Goal: Find specific page/section: Find specific page/section

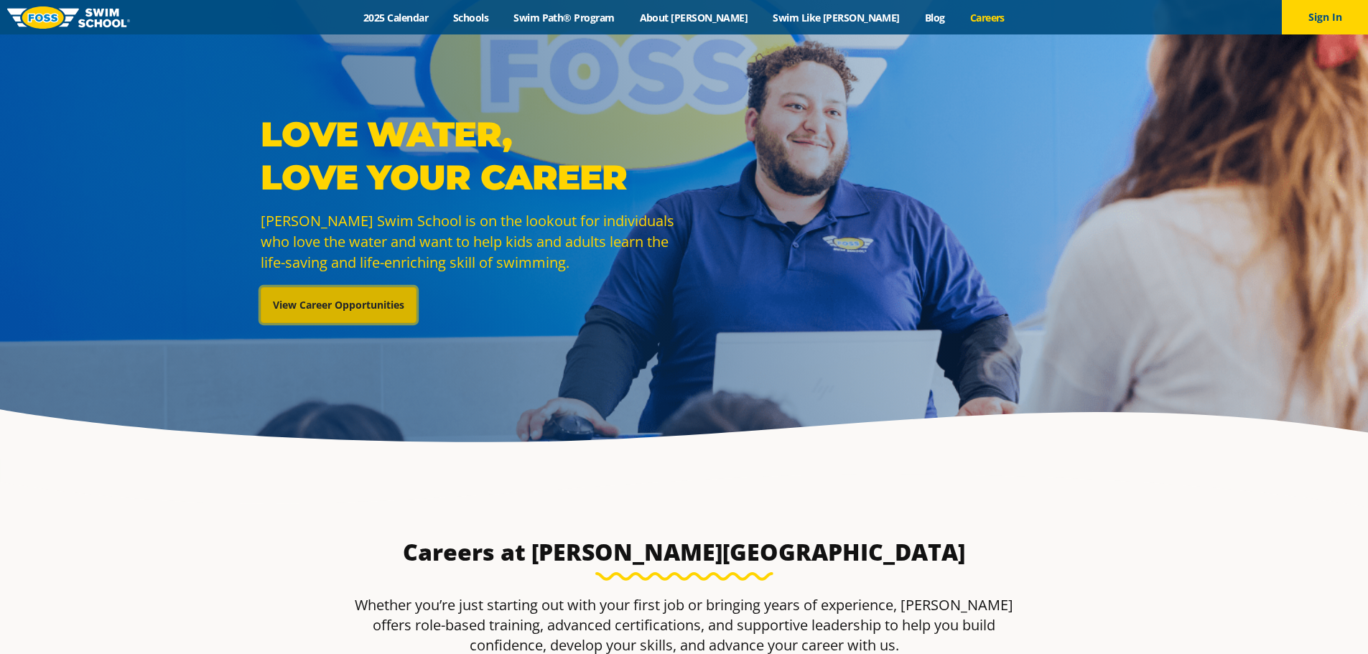
click at [331, 307] on link "View Career Opportunities" at bounding box center [339, 305] width 156 height 36
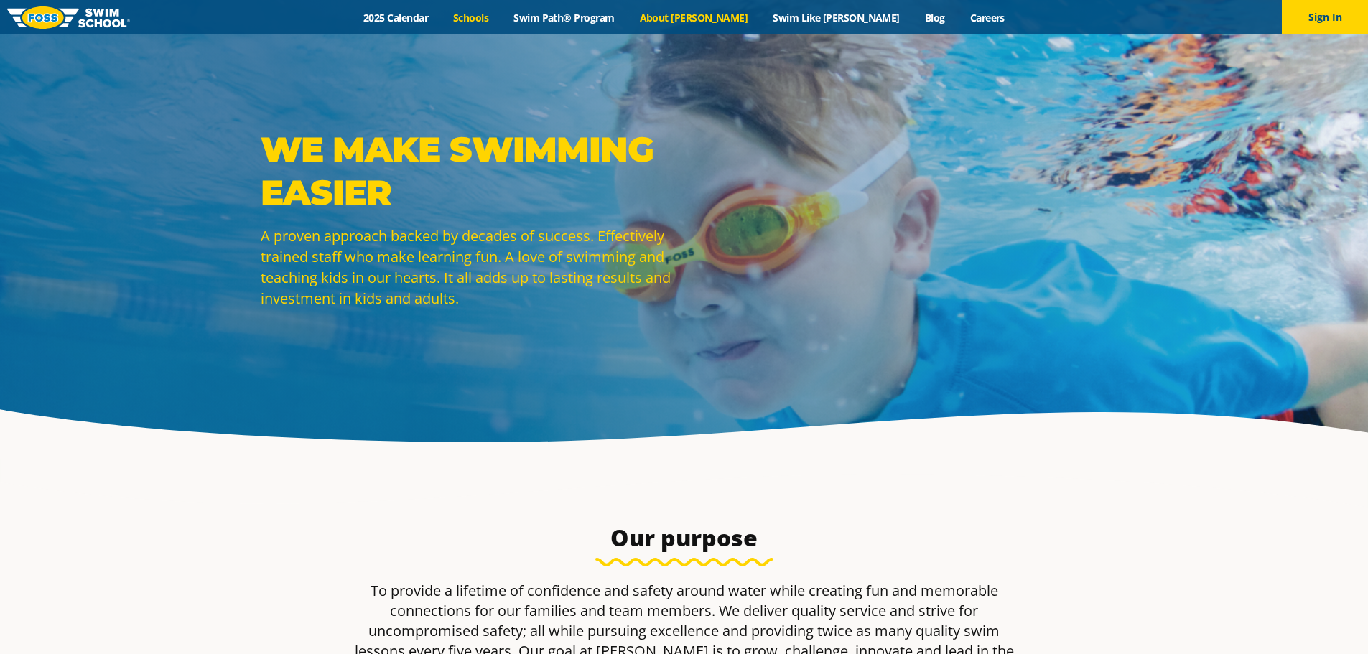
click at [501, 16] on link "Schools" at bounding box center [471, 18] width 60 height 14
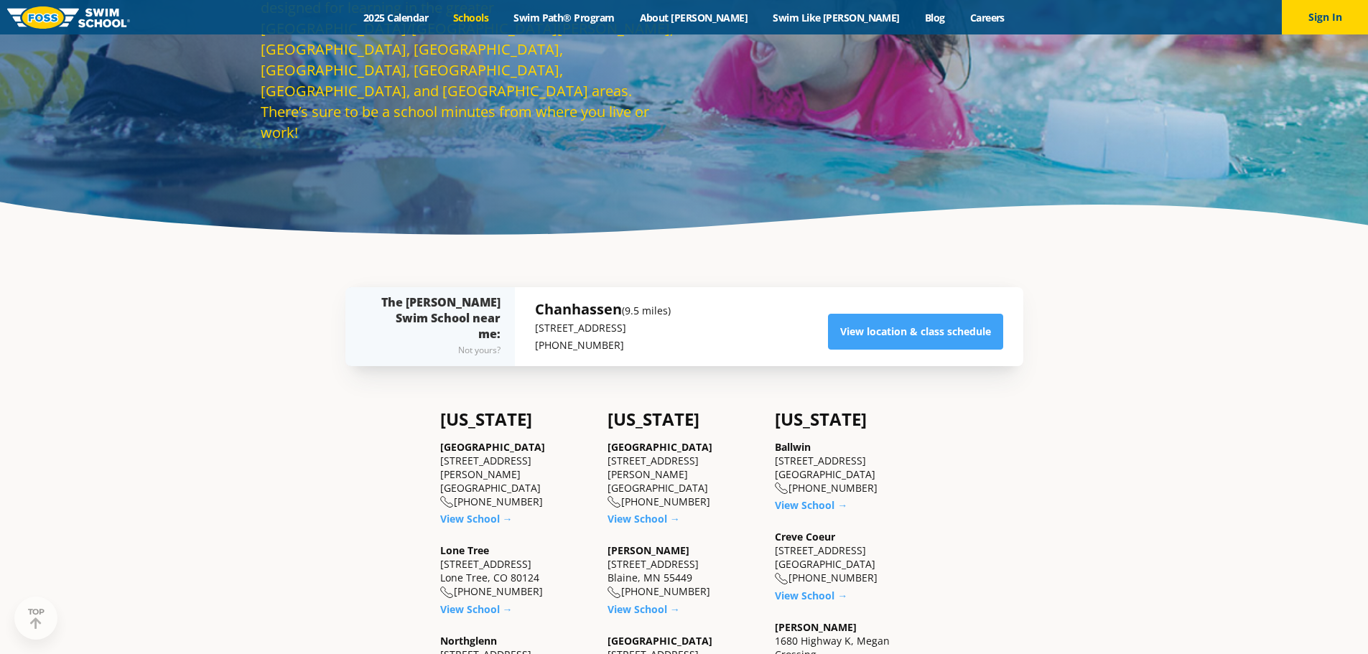
scroll to position [503, 0]
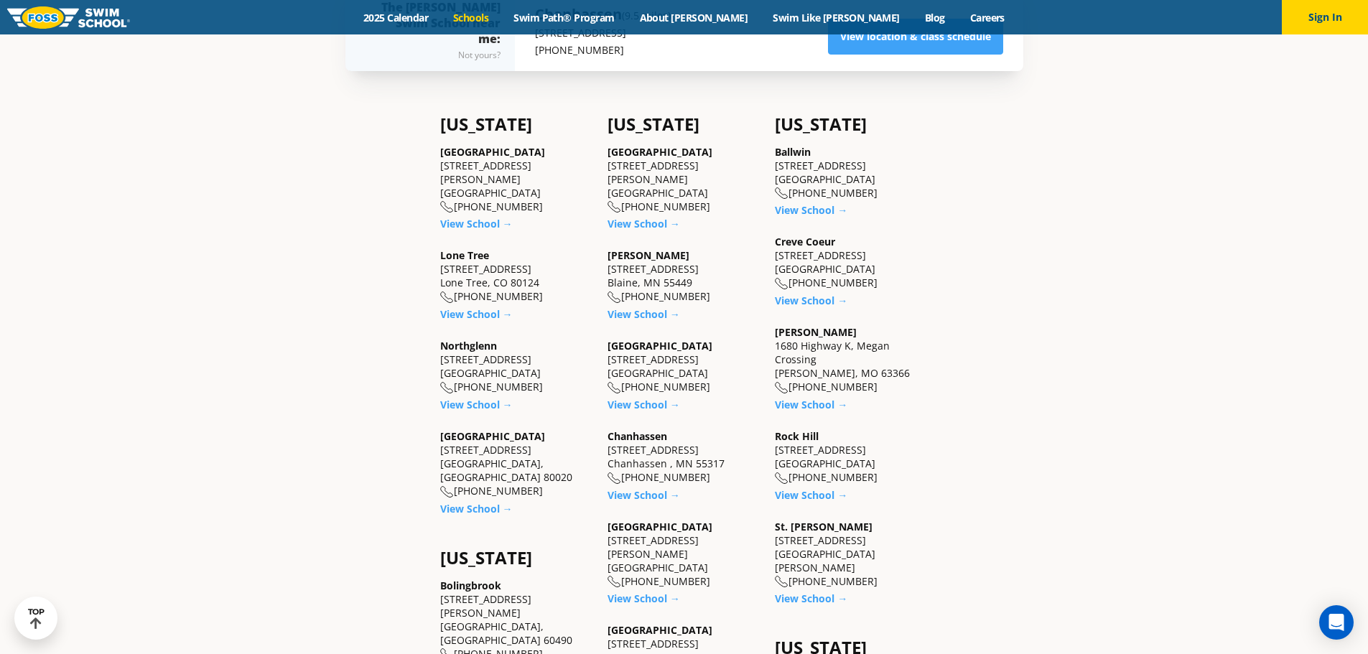
click at [440, 159] on link "[GEOGRAPHIC_DATA]" at bounding box center [492, 152] width 105 height 14
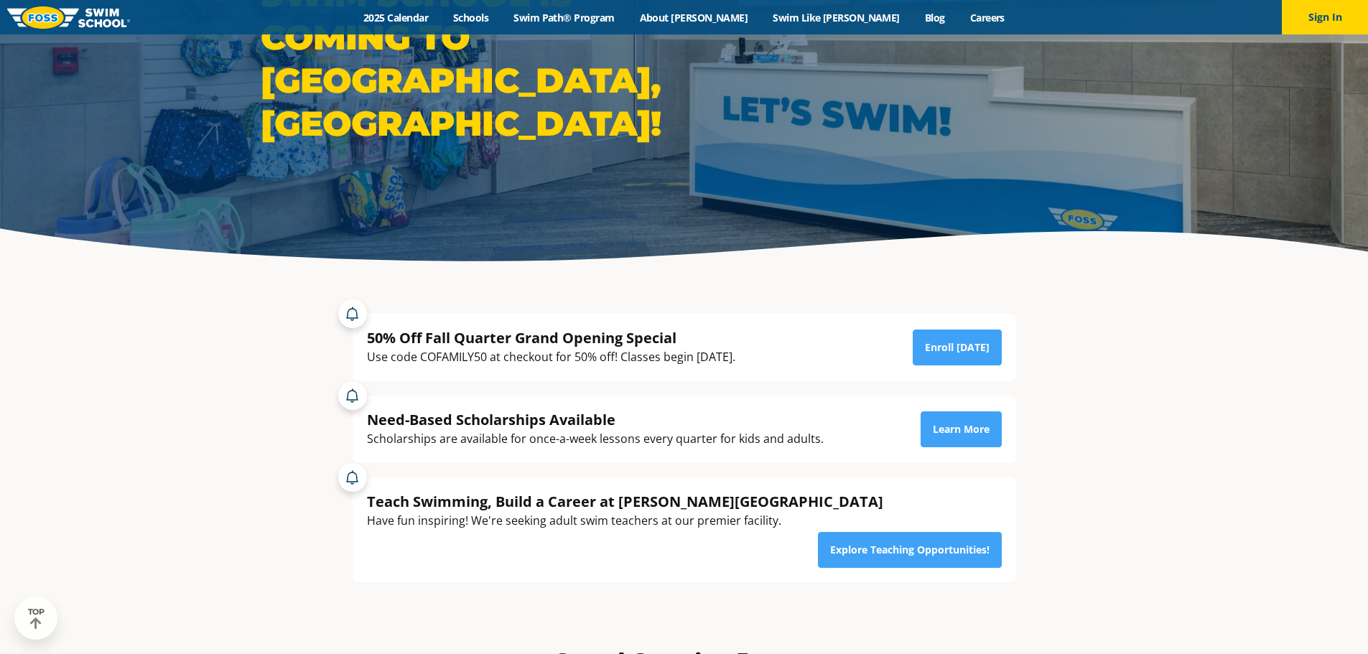
scroll to position [215, 0]
